Goal: Task Accomplishment & Management: Manage account settings

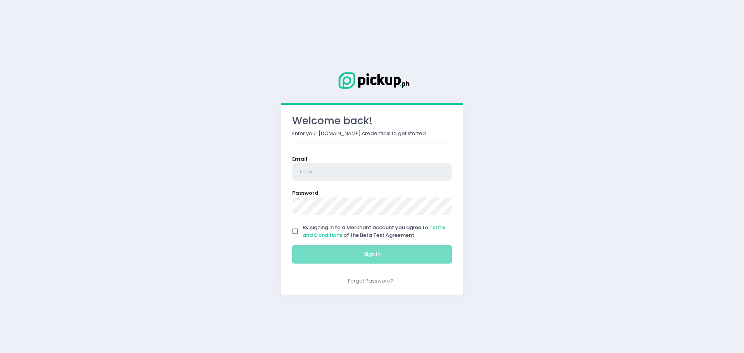
click at [346, 166] on input "email" at bounding box center [372, 172] width 160 height 18
type input "brooklynspizza.newmanila@gmail.com"
click at [295, 230] on input "By signing in to a Merchant account you agree to Terms and Conditions of the Be…" at bounding box center [295, 231] width 15 height 15
checkbox input "true"
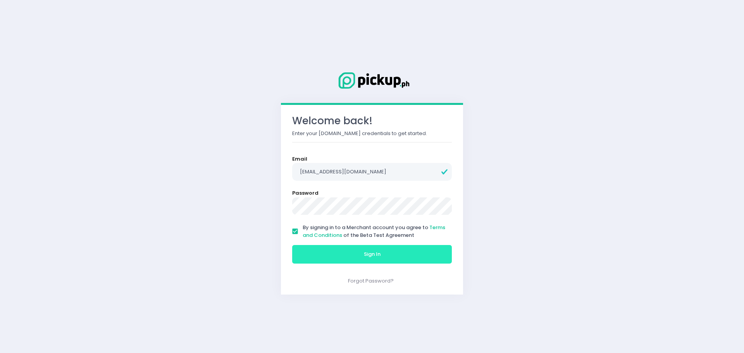
click at [335, 252] on button "Sign In" at bounding box center [372, 254] width 160 height 19
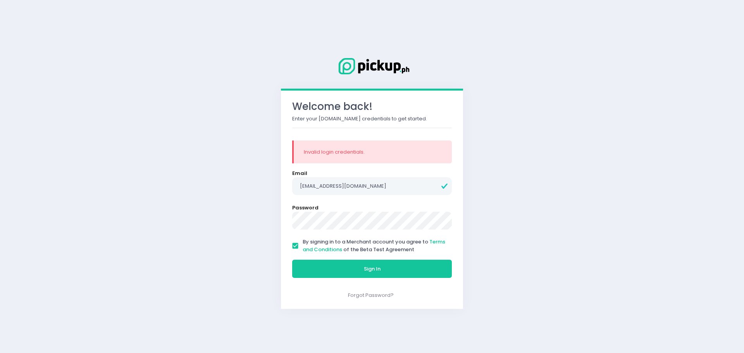
click at [292, 260] on button "Sign In" at bounding box center [372, 269] width 160 height 19
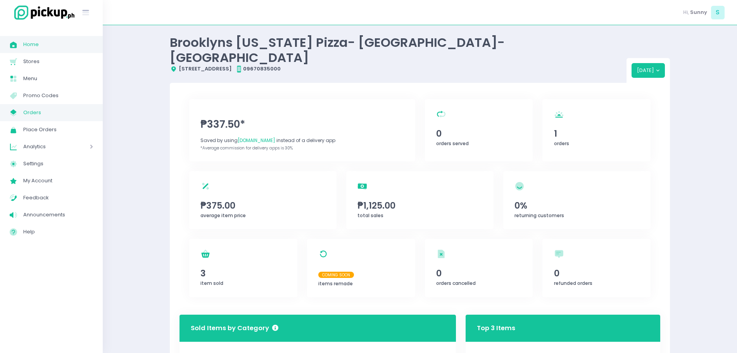
click at [38, 114] on span "Orders" at bounding box center [58, 113] width 70 height 10
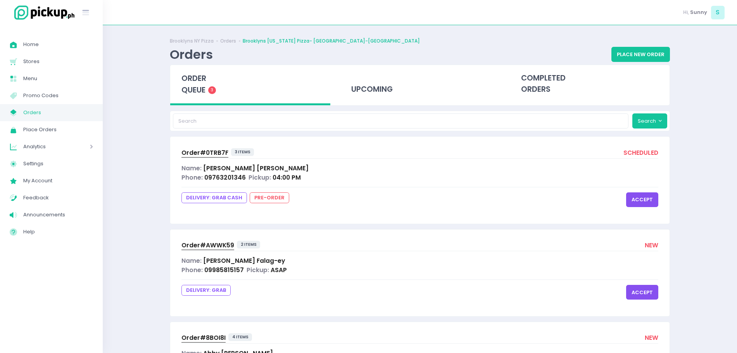
click at [217, 155] on span "Order# 0TRB7F" at bounding box center [204, 153] width 47 height 8
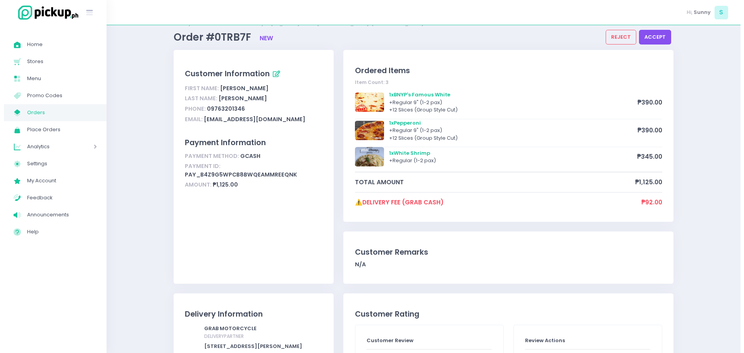
scroll to position [14, 0]
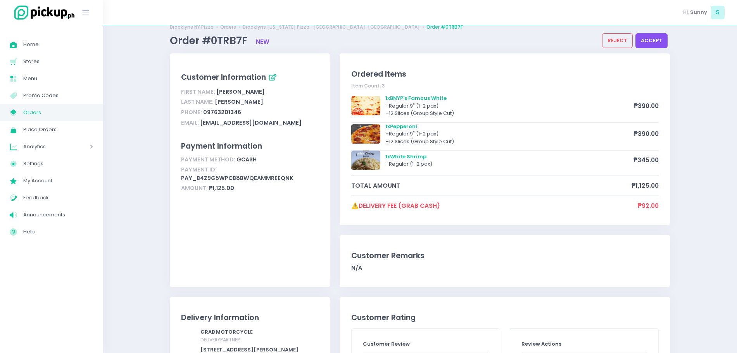
click at [645, 43] on button "accept" at bounding box center [651, 40] width 32 height 15
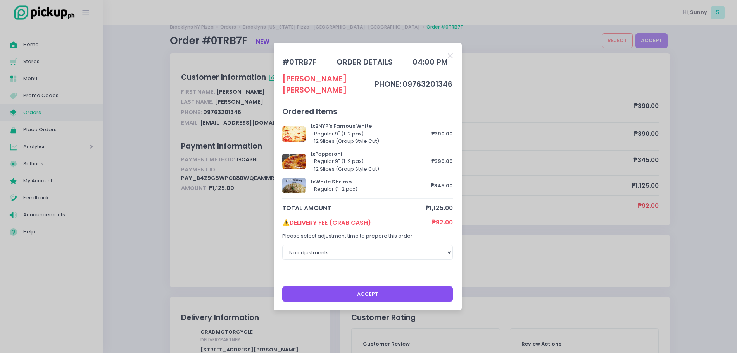
click at [381, 291] on button "Accept" at bounding box center [367, 294] width 171 height 15
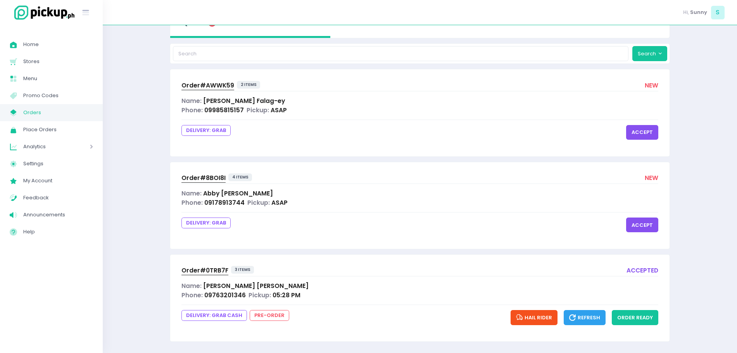
scroll to position [67, 0]
click at [212, 84] on span "Order# AWWK59" at bounding box center [207, 86] width 53 height 8
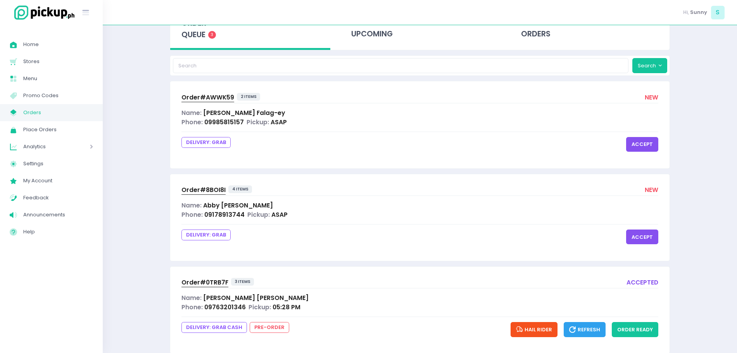
scroll to position [71, 0]
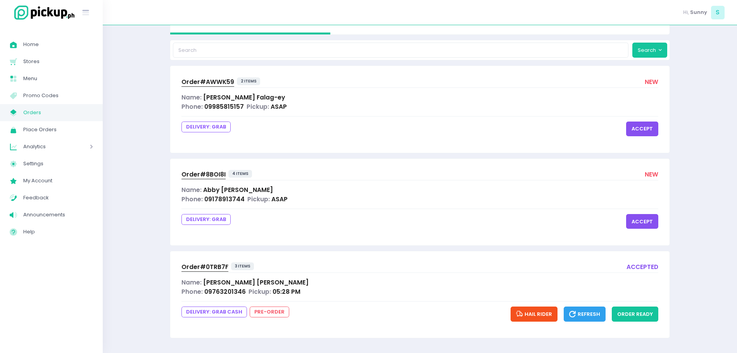
click at [581, 315] on span "Refresh" at bounding box center [584, 314] width 31 height 7
click at [186, 269] on span "Order# 0TRB7F" at bounding box center [204, 267] width 47 height 8
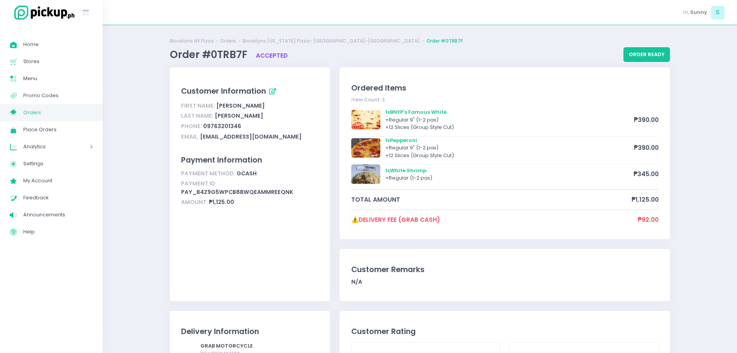
click at [52, 145] on span "Analytics" at bounding box center [45, 147] width 45 height 10
click at [70, 126] on span "Place Orders" at bounding box center [58, 130] width 70 height 10
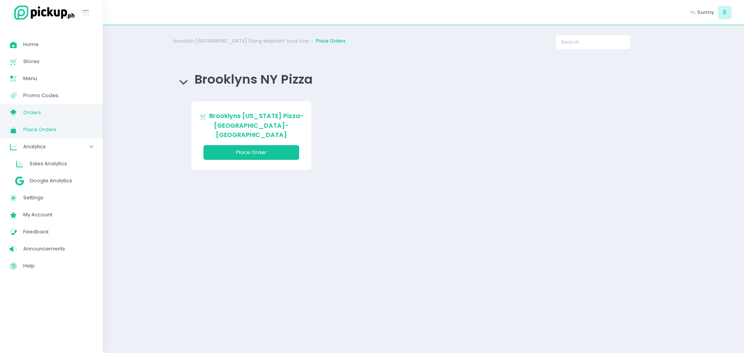
click at [53, 113] on span "Orders" at bounding box center [58, 113] width 70 height 10
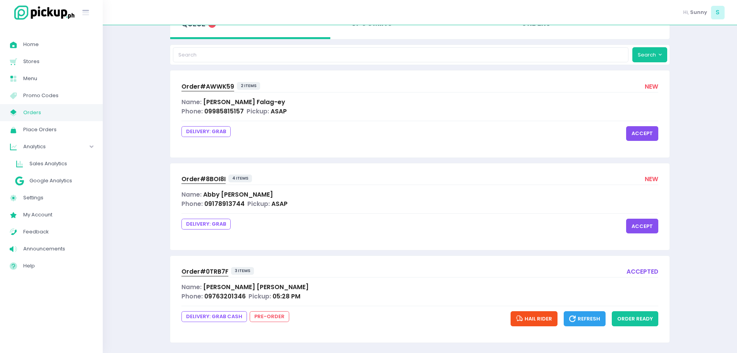
scroll to position [52, 0]
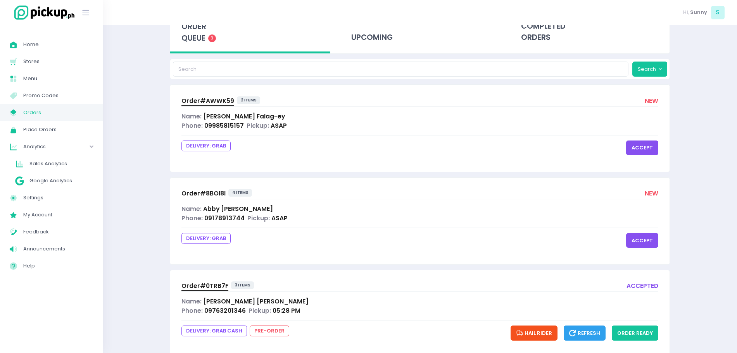
click at [587, 336] on span "Refresh" at bounding box center [584, 333] width 31 height 7
drag, startPoint x: 587, startPoint y: 336, endPoint x: 573, endPoint y: 335, distance: 13.6
click at [573, 335] on icon "button" at bounding box center [573, 333] width 9 height 9
click at [622, 338] on button "order ready" at bounding box center [635, 333] width 47 height 15
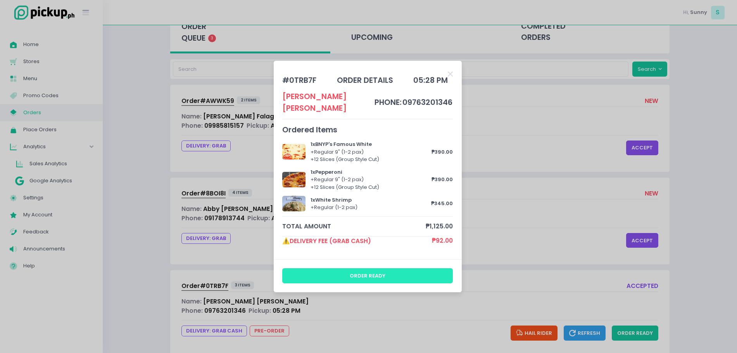
click at [408, 272] on button "order ready" at bounding box center [367, 276] width 171 height 15
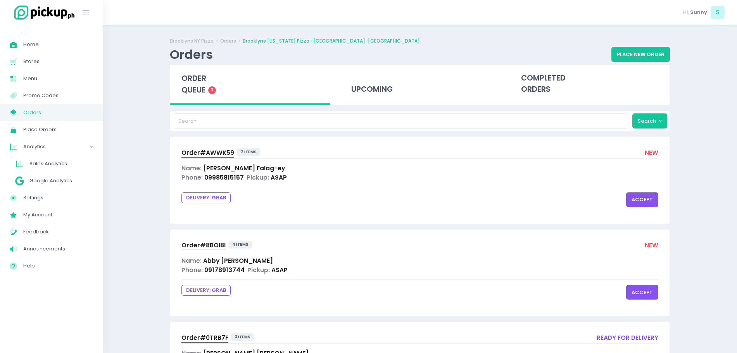
scroll to position [88, 0]
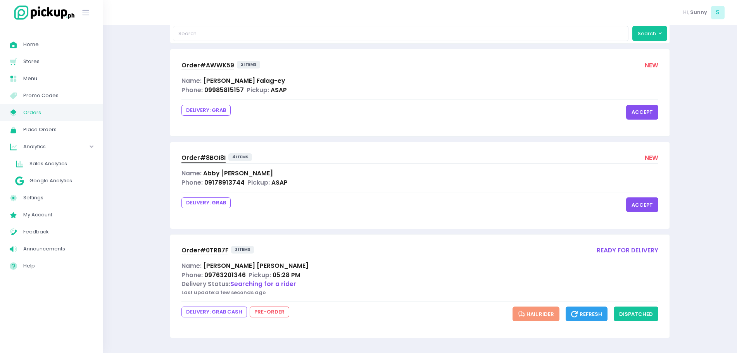
click at [576, 313] on icon "button" at bounding box center [575, 314] width 9 height 9
click at [577, 314] on icon "button" at bounding box center [575, 314] width 9 height 9
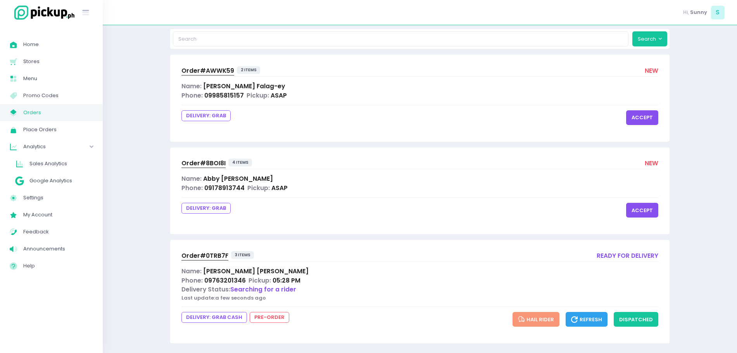
scroll to position [84, 0]
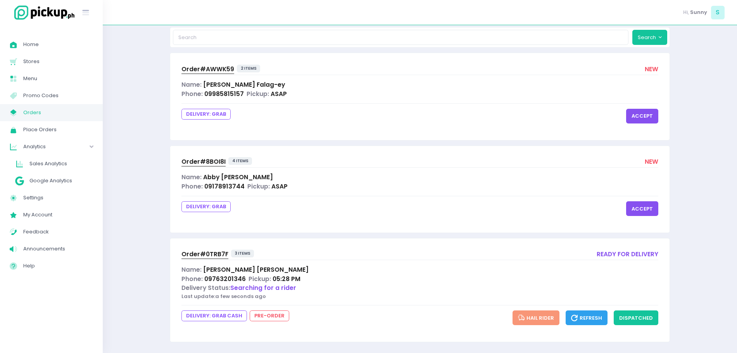
click at [584, 314] on button "Refresh" at bounding box center [586, 318] width 42 height 15
click at [588, 319] on span "Refresh" at bounding box center [586, 318] width 31 height 7
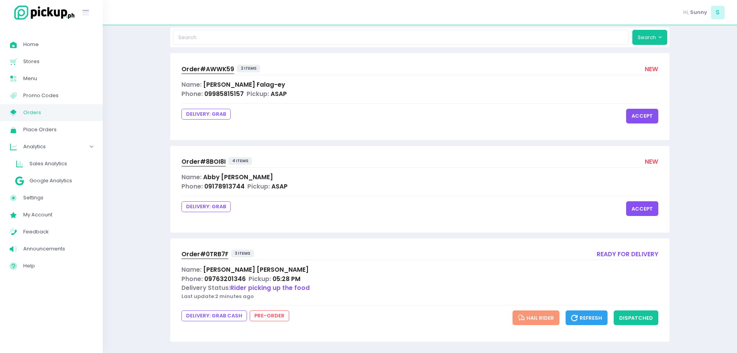
click at [588, 319] on span "Refresh" at bounding box center [586, 318] width 31 height 7
click at [193, 256] on span "Order# 0TRB7F" at bounding box center [204, 254] width 47 height 8
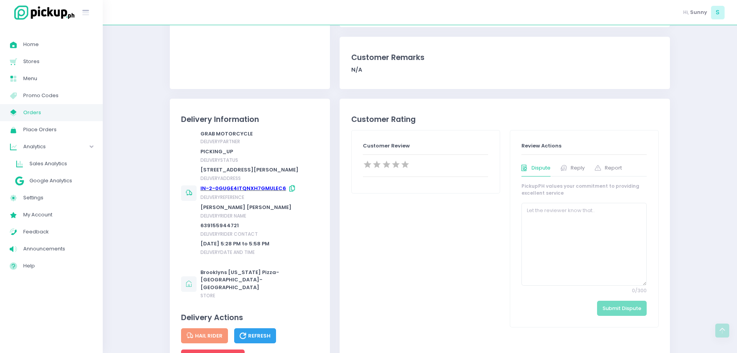
scroll to position [233, 0]
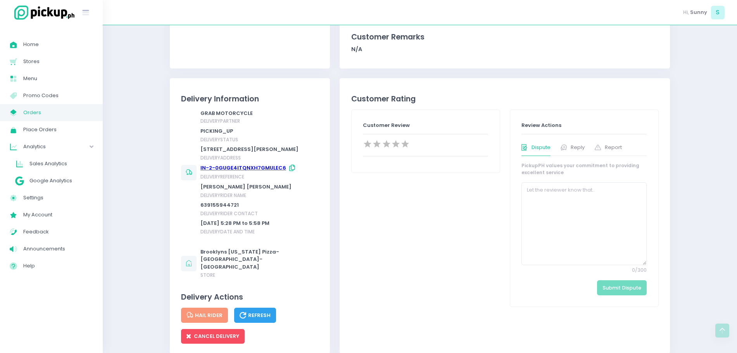
click at [256, 172] on link "IN-2-0GUGE4ITQNXH7GMULEC6" at bounding box center [243, 167] width 86 height 7
click at [264, 312] on span "Refresh" at bounding box center [255, 315] width 31 height 7
click at [39, 107] on link "My Store Created with Sketch. Orders" at bounding box center [51, 112] width 103 height 17
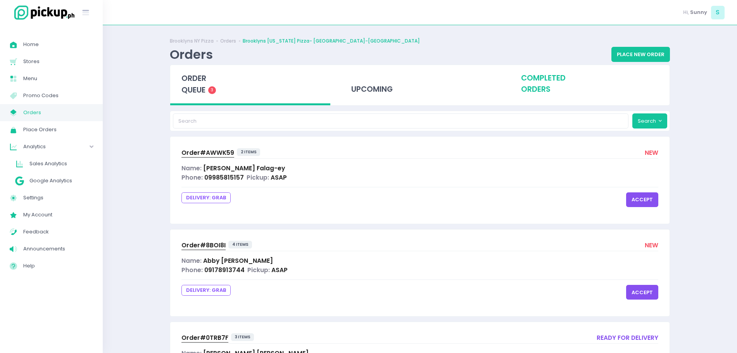
click at [554, 88] on div "completed orders" at bounding box center [589, 84] width 160 height 38
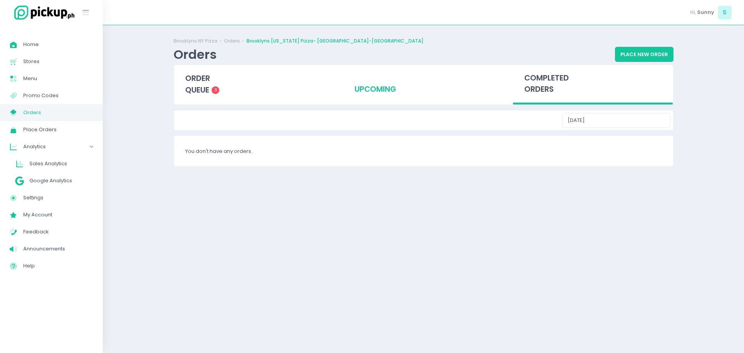
click at [395, 93] on div "upcoming" at bounding box center [423, 84] width 160 height 38
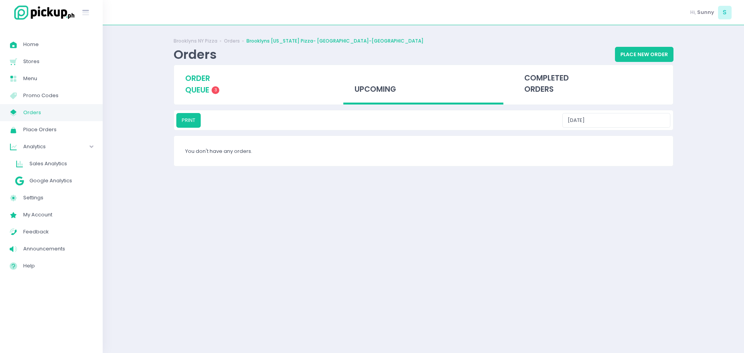
click at [209, 87] on span "order queue" at bounding box center [197, 84] width 25 height 22
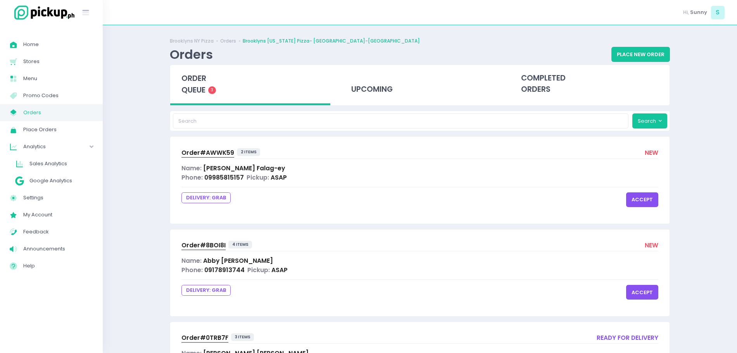
scroll to position [88, 0]
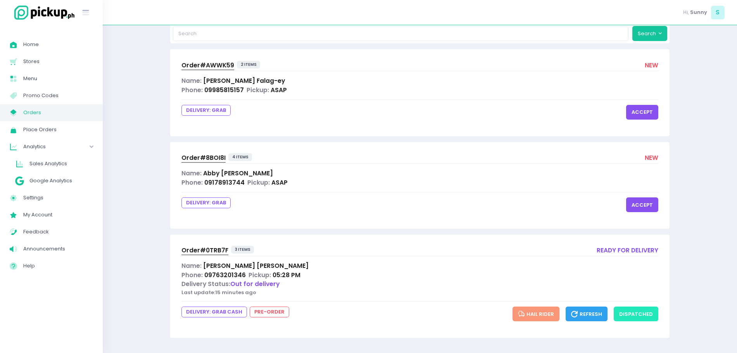
click at [632, 309] on button "dispatched" at bounding box center [636, 314] width 45 height 15
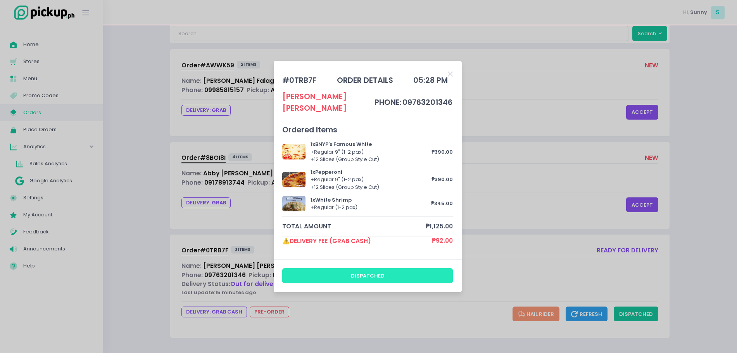
click at [385, 269] on button "dispatched" at bounding box center [367, 276] width 171 height 15
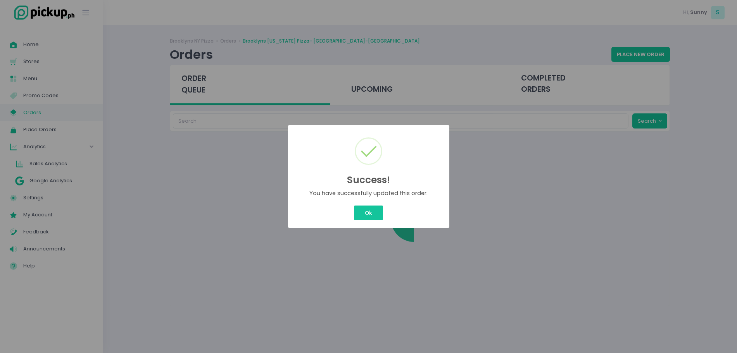
scroll to position [0, 0]
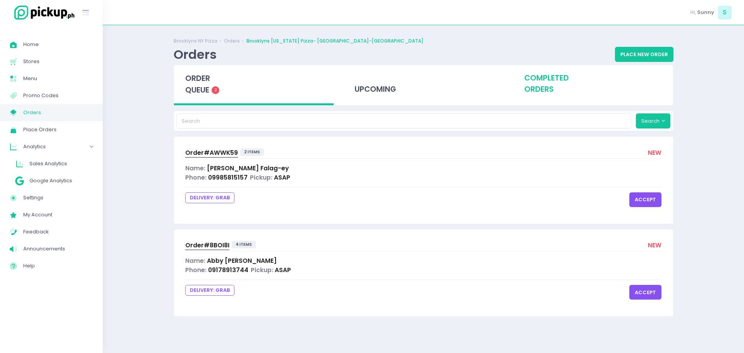
click at [553, 82] on div "completed orders" at bounding box center [593, 84] width 160 height 38
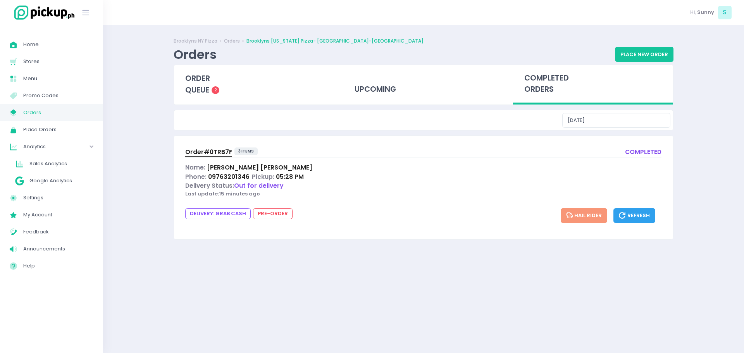
click at [631, 214] on span "Refresh" at bounding box center [634, 215] width 31 height 7
click at [216, 152] on span "Order# 0TRB7F" at bounding box center [208, 152] width 47 height 8
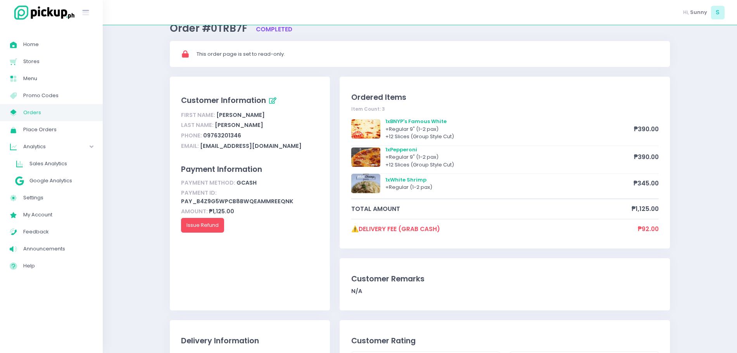
scroll to position [23, 0]
